Goal: Information Seeking & Learning: Learn about a topic

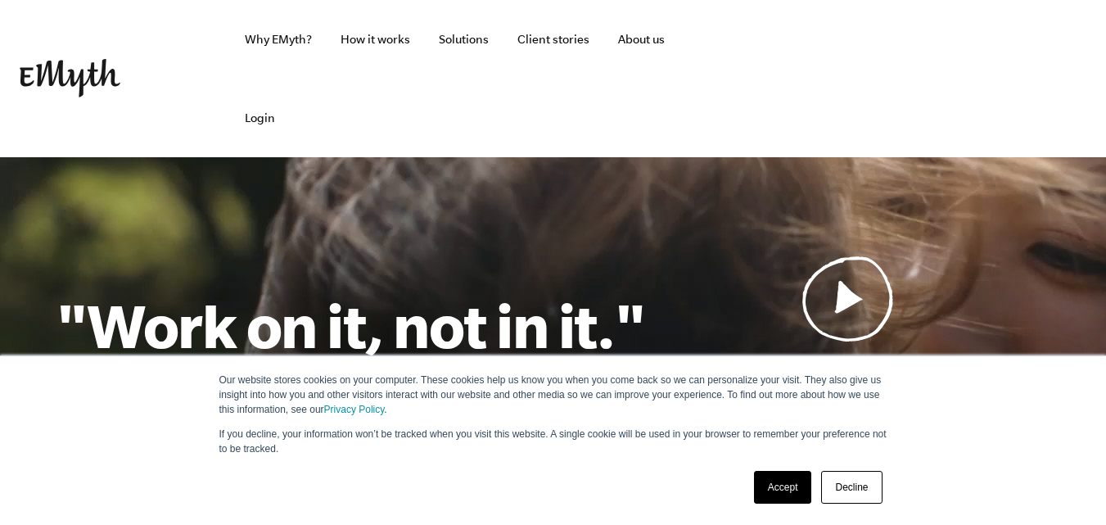
click at [1105, 0] on html "Our website stores cookies on your computer. These cookies help us know you whe…" at bounding box center [553, 262] width 1106 height 525
click at [635, 34] on link "About us" at bounding box center [641, 39] width 73 height 79
click at [860, 487] on link "Decline" at bounding box center [851, 487] width 61 height 33
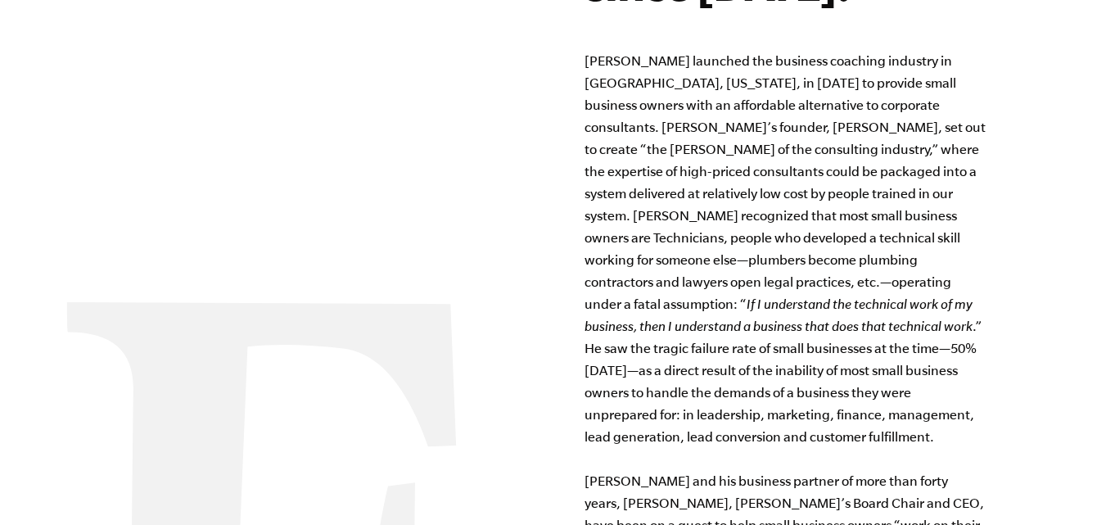
scroll to position [1191, 0]
